Goal: Transaction & Acquisition: Purchase product/service

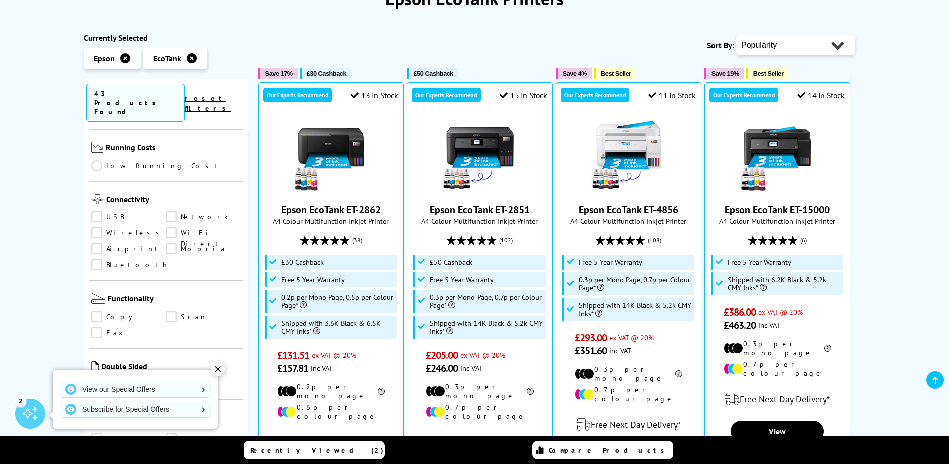
scroll to position [431, 0]
click at [99, 371] on link "Print" at bounding box center [128, 376] width 75 height 11
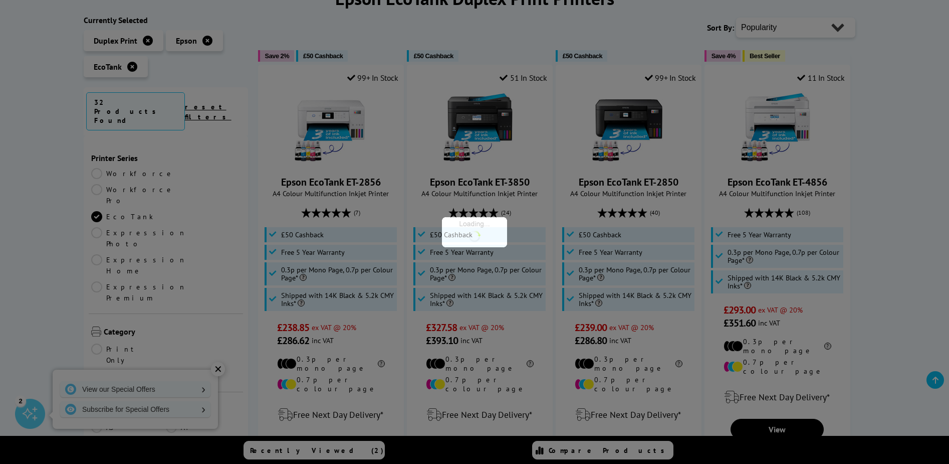
scroll to position [431, 0]
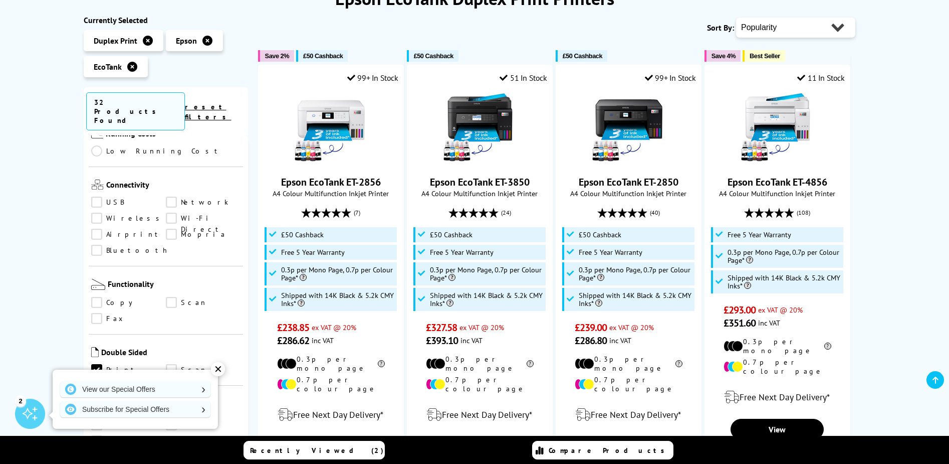
click at [170, 364] on link "Scan" at bounding box center [203, 369] width 75 height 11
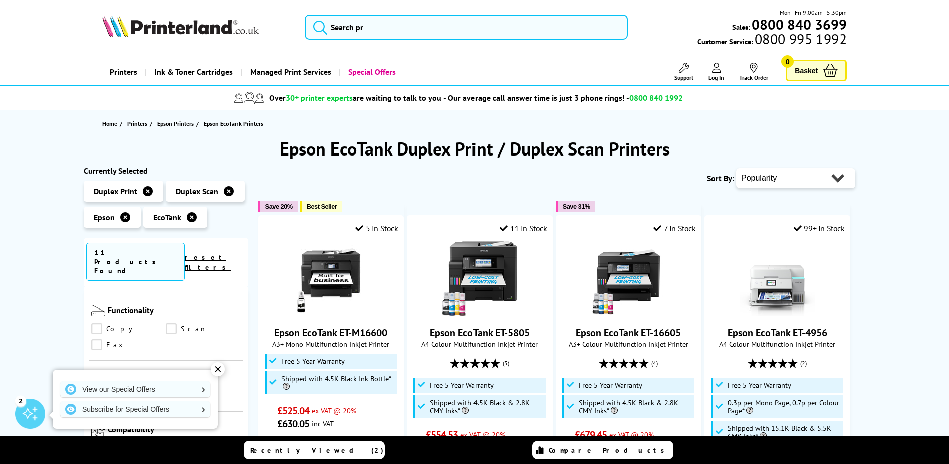
click at [807, 182] on select "Popularity Rating Price - Low to High Price - High to Low Running Costs - Low t…" at bounding box center [795, 178] width 119 height 20
select select "Price Ascending"
click at [736, 168] on select "Popularity Rating Price - Low to High Price - High to Low Running Costs - Low t…" at bounding box center [795, 178] width 119 height 20
